Goal: Information Seeking & Learning: Understand process/instructions

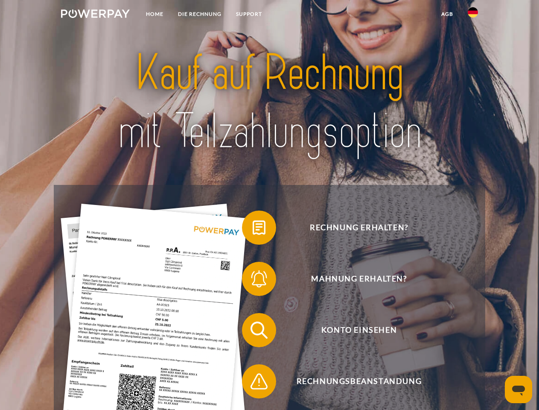
click at [95, 15] on img at bounding box center [95, 13] width 69 height 9
click at [473, 15] on img at bounding box center [473, 12] width 10 height 10
click at [447, 14] on link "agb" at bounding box center [447, 13] width 26 height 15
click at [253, 229] on span at bounding box center [246, 227] width 43 height 43
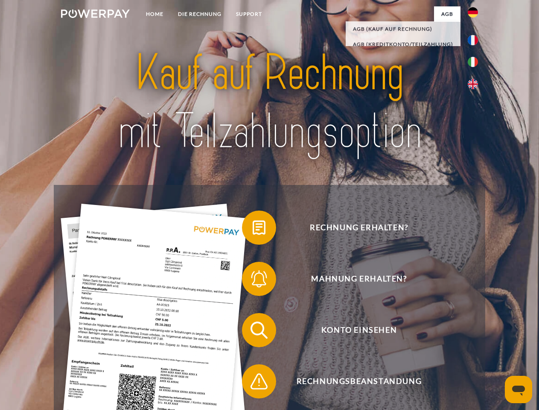
click at [253, 280] on span at bounding box center [246, 278] width 43 height 43
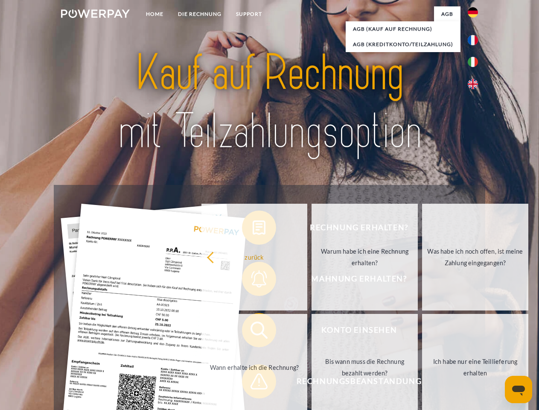
click at [312, 332] on link "Bis wann muss die Rechnung bezahlt werden?" at bounding box center [365, 367] width 106 height 107
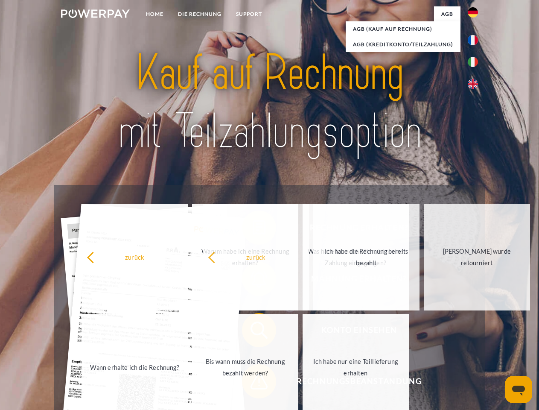
click at [253, 383] on span at bounding box center [246, 381] width 43 height 43
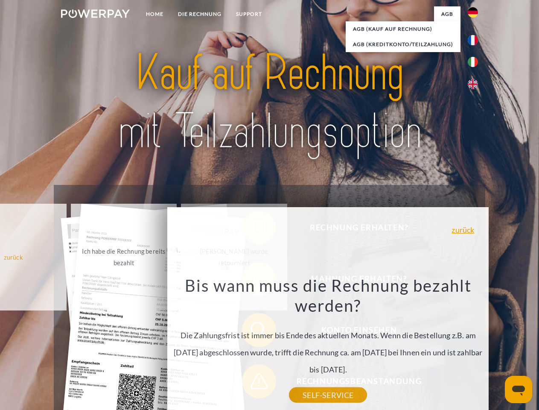
click at [519, 389] on icon "Messaging-Fenster öffnen" at bounding box center [518, 390] width 13 height 10
